Goal: Task Accomplishment & Management: Complete application form

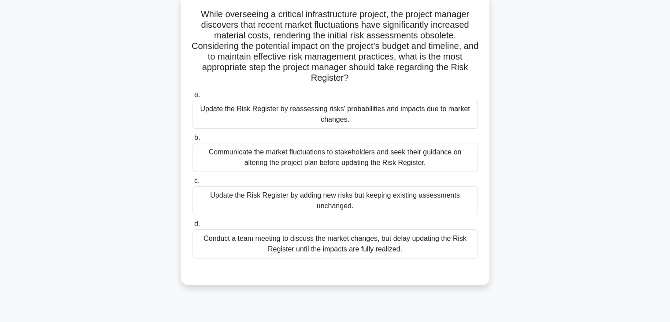
click at [234, 161] on div "Communicate the market fluctuations to stakeholders and seek their guidance on …" at bounding box center [336, 157] width 286 height 29
click at [193, 141] on input "b. Communicate the market fluctuations to stakeholders and seek their guidance …" at bounding box center [193, 138] width 0 height 6
click at [294, 113] on div "Update the Risk Register by reassessing risks' probabilities and impacts due to…" at bounding box center [336, 114] width 286 height 29
click at [193, 97] on input "a. Update the Risk Register by reassessing risks' probabilities and impacts due…" at bounding box center [193, 95] width 0 height 6
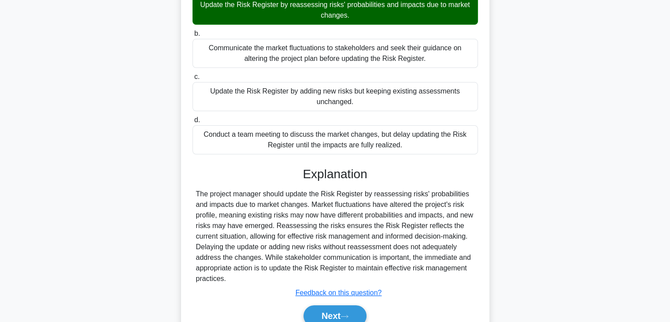
scroll to position [200, 0]
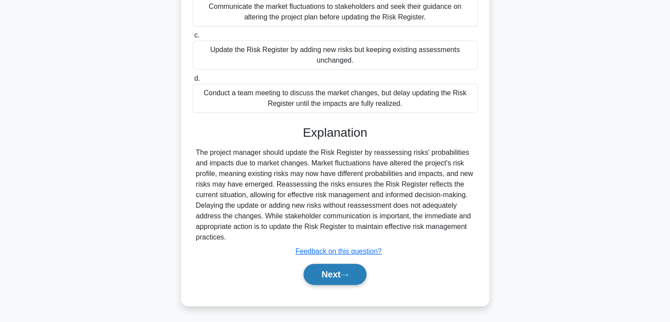
click at [323, 281] on button "Next" at bounding box center [335, 274] width 63 height 21
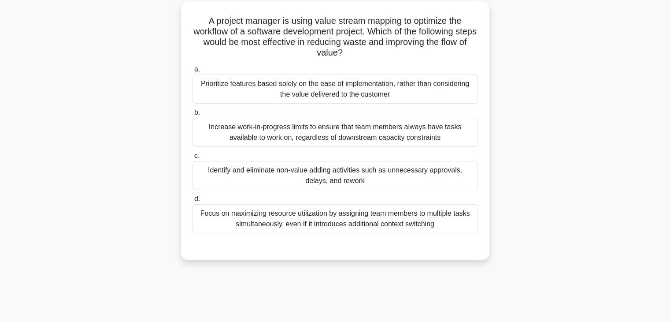
scroll to position [54, 0]
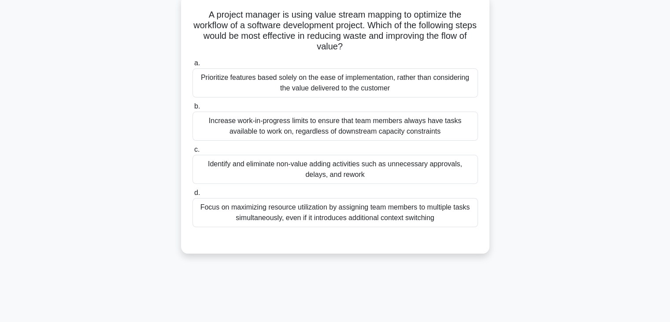
click at [242, 137] on div "Increase work-in-progress limits to ensure that team members always have tasks …" at bounding box center [336, 126] width 286 height 29
click at [193, 109] on input "b. Increase work-in-progress limits to ensure that team members always have tas…" at bounding box center [193, 107] width 0 height 6
click at [249, 166] on div "Identify and eliminate non-value adding activities such as unnecessary approval…" at bounding box center [336, 169] width 286 height 29
click at [193, 153] on input "c. Identify and eliminate non-value adding activities such as unnecessary appro…" at bounding box center [193, 150] width 0 height 6
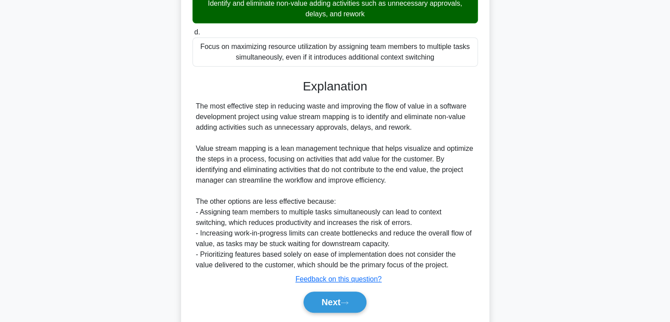
scroll to position [242, 0]
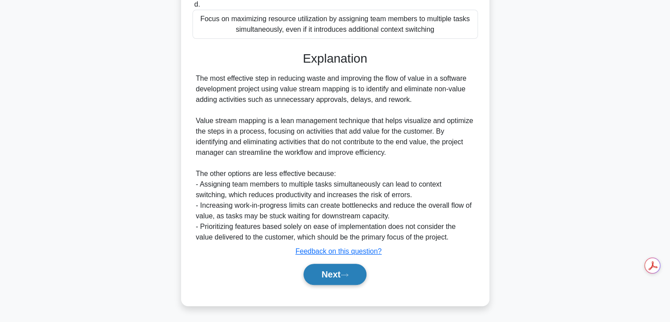
click at [321, 272] on button "Next" at bounding box center [335, 274] width 63 height 21
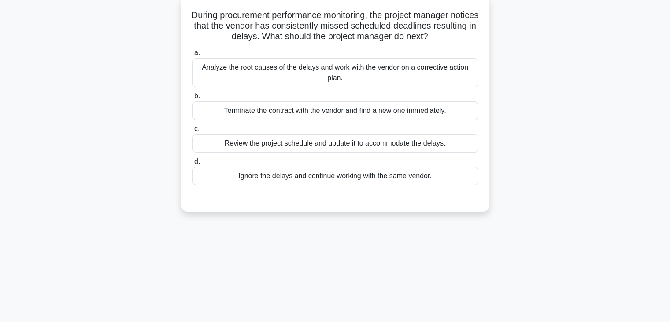
scroll to position [58, 0]
